Goal: Transaction & Acquisition: Purchase product/service

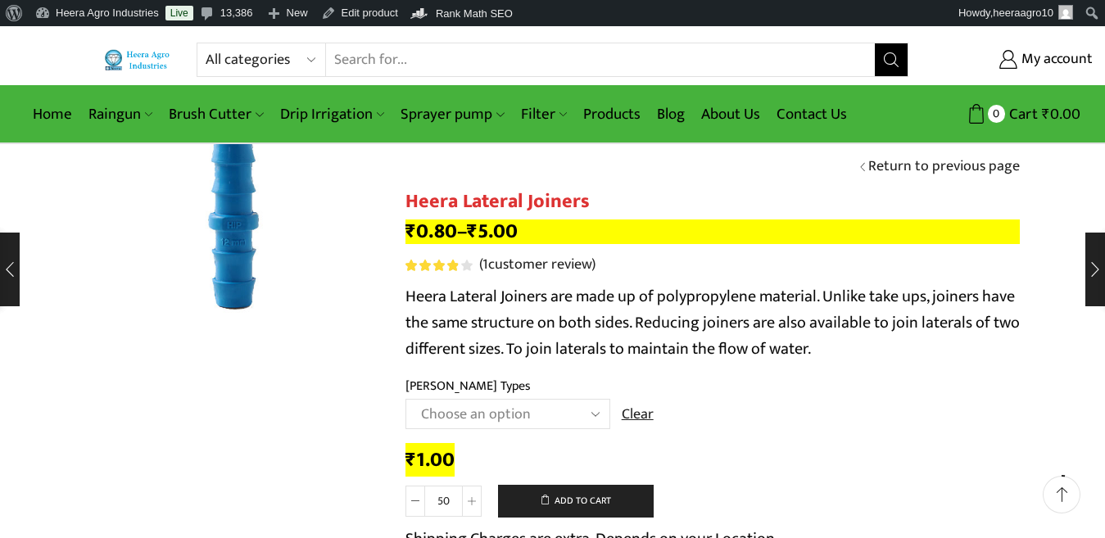
select select "16MM [PERSON_NAME]"
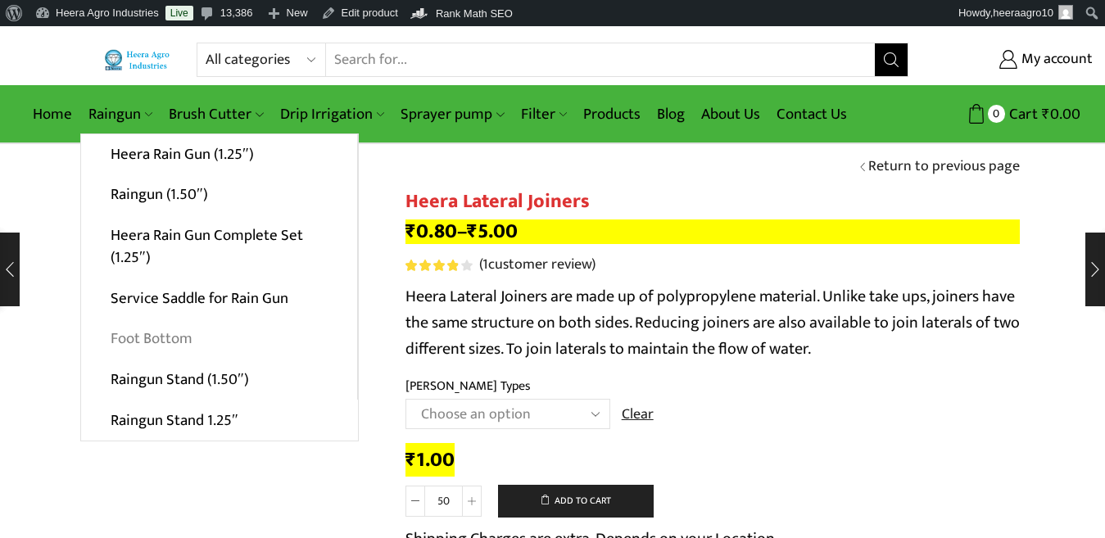
click at [172, 341] on link "Foot Bottom" at bounding box center [219, 339] width 276 height 41
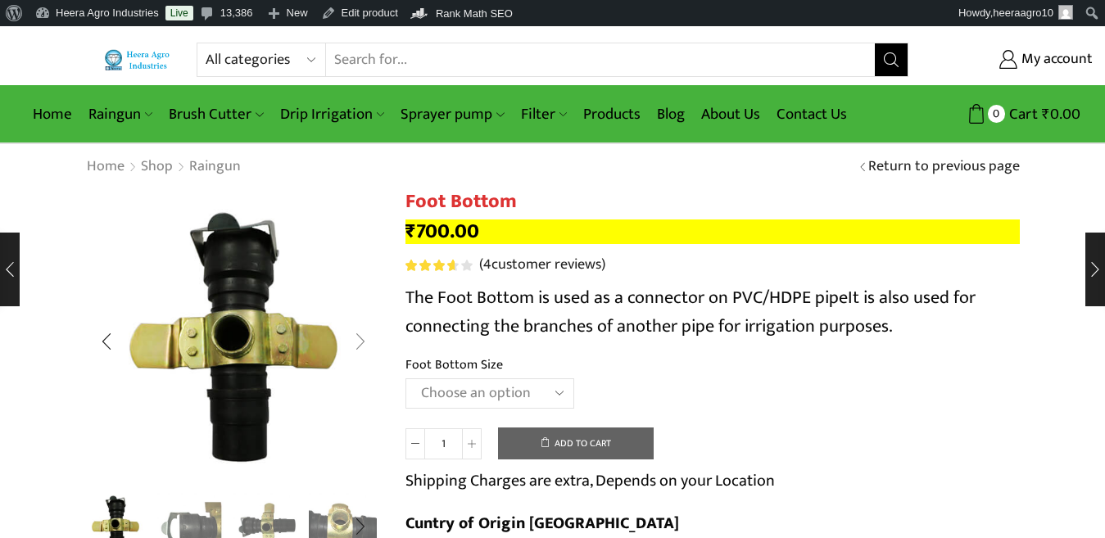
click at [356, 342] on div "Next slide" at bounding box center [360, 341] width 41 height 41
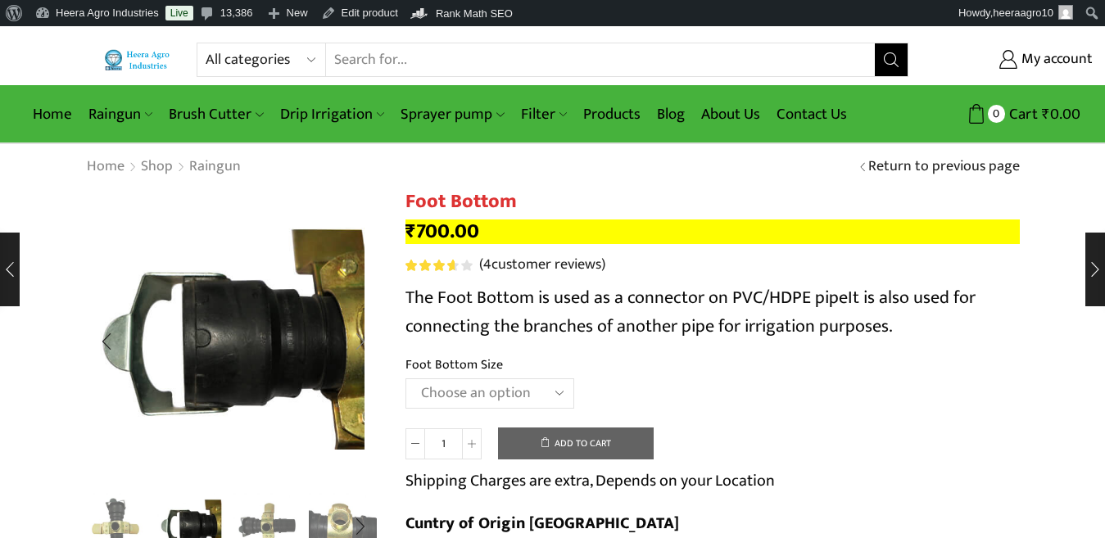
click at [357, 345] on div "Next slide" at bounding box center [360, 341] width 41 height 41
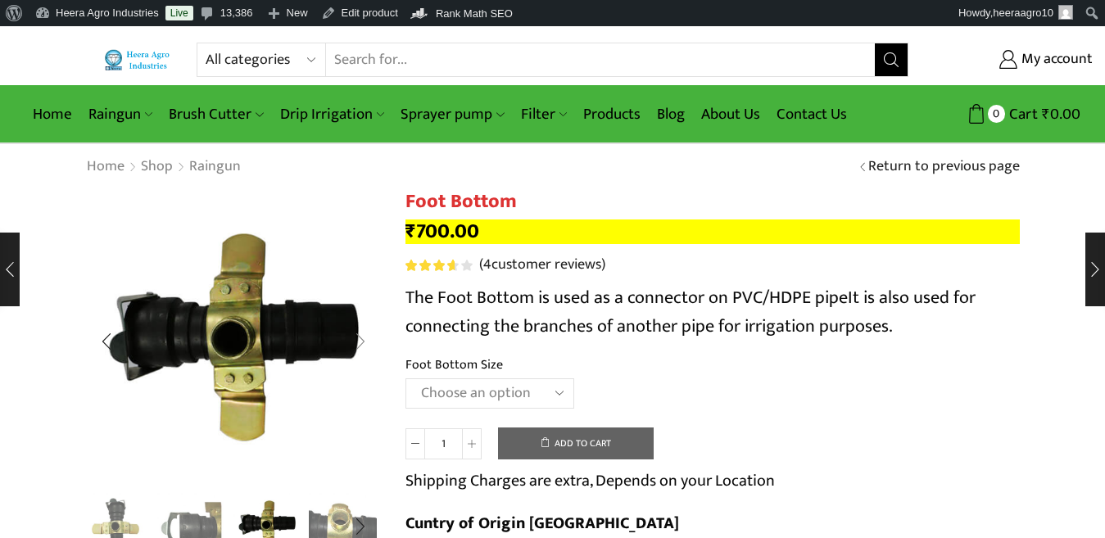
click at [357, 345] on div "Next slide" at bounding box center [360, 341] width 41 height 41
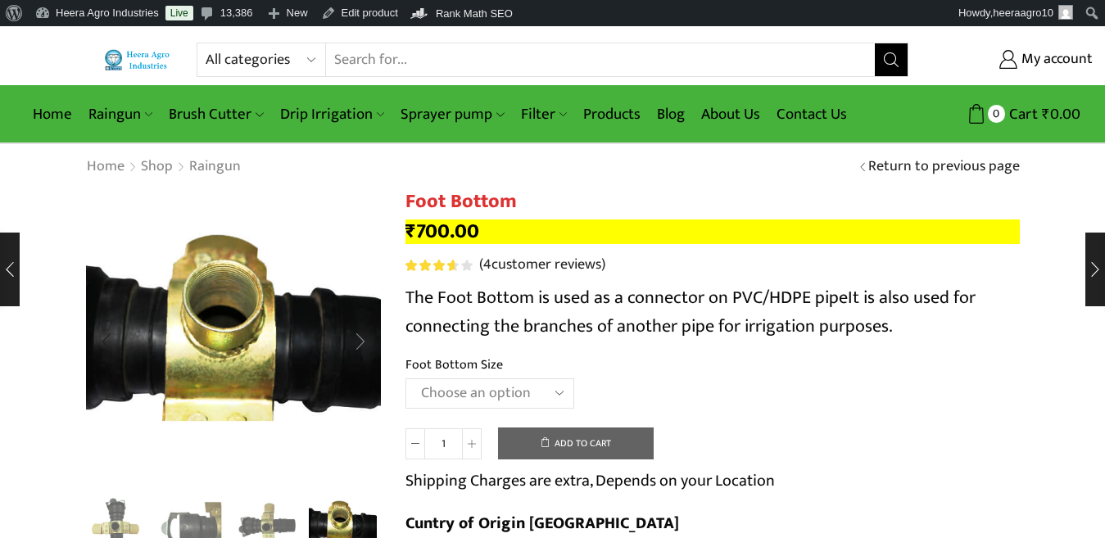
click at [357, 345] on div "Next slide" at bounding box center [360, 341] width 41 height 41
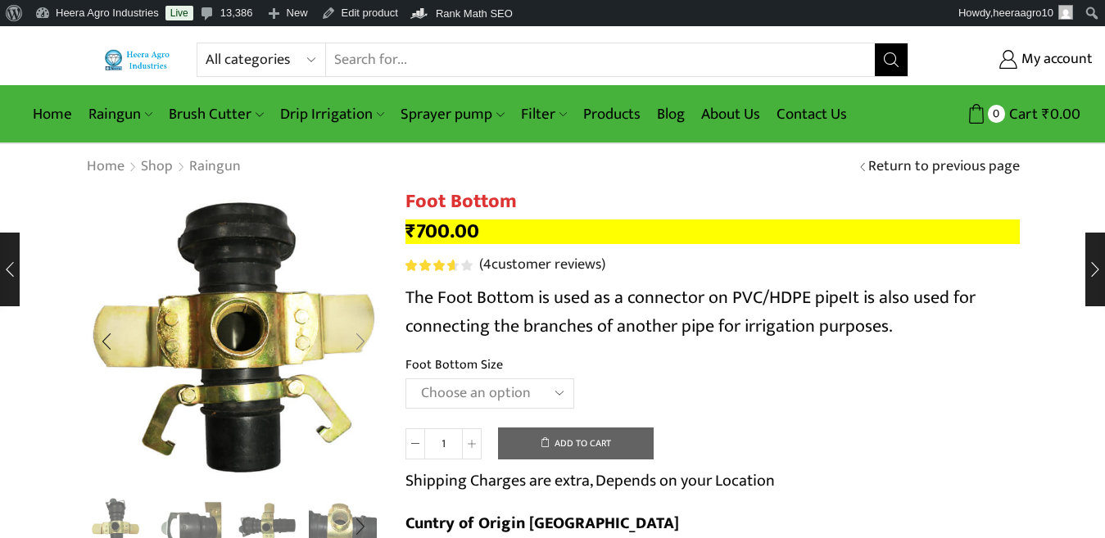
click at [358, 339] on div "Next slide" at bounding box center [360, 341] width 41 height 41
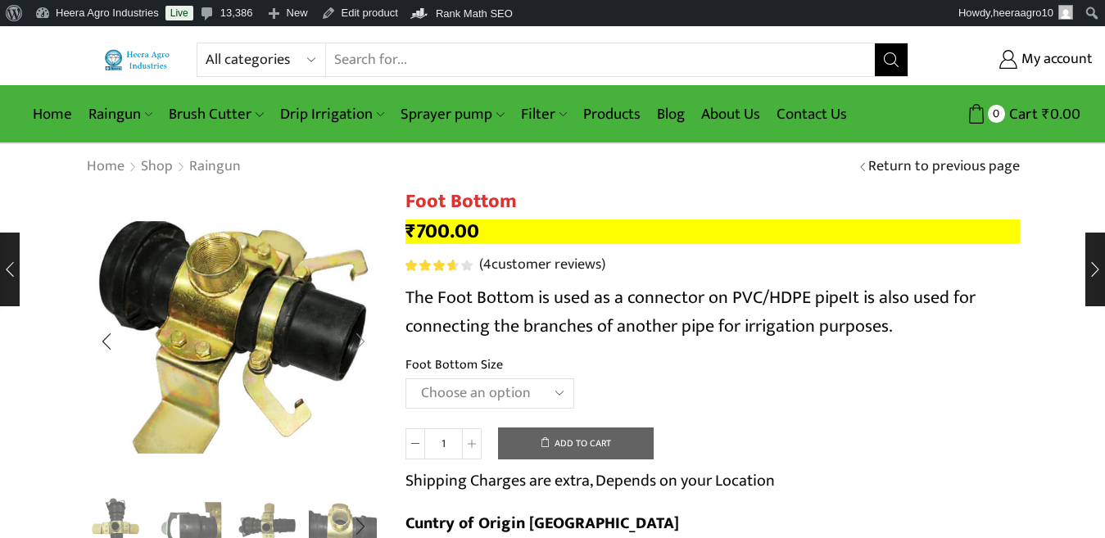
click at [358, 339] on div "Next slide" at bounding box center [360, 341] width 41 height 41
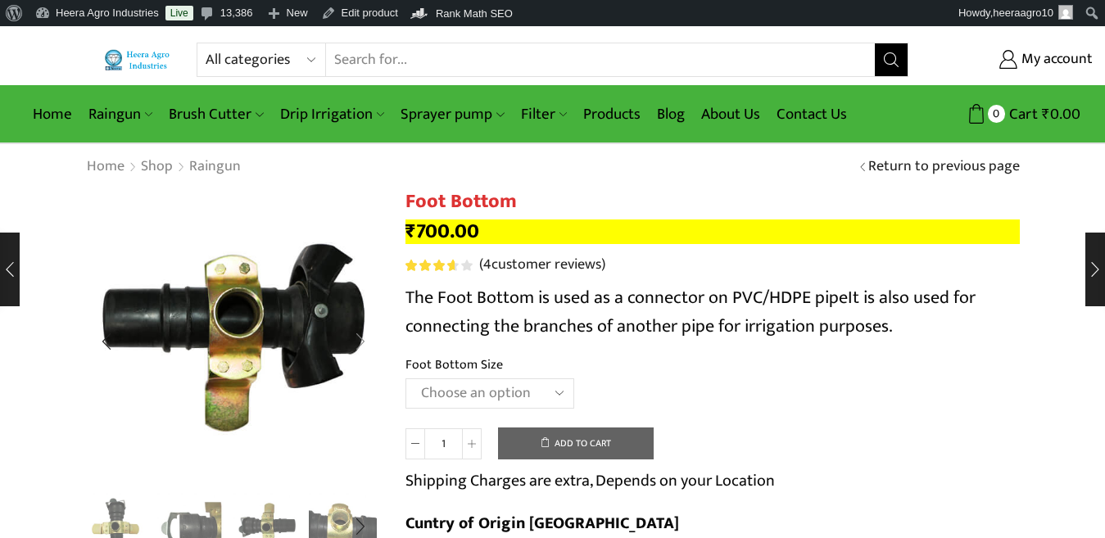
click at [358, 339] on div "Next slide" at bounding box center [360, 341] width 41 height 41
